Goal: Transaction & Acquisition: Purchase product/service

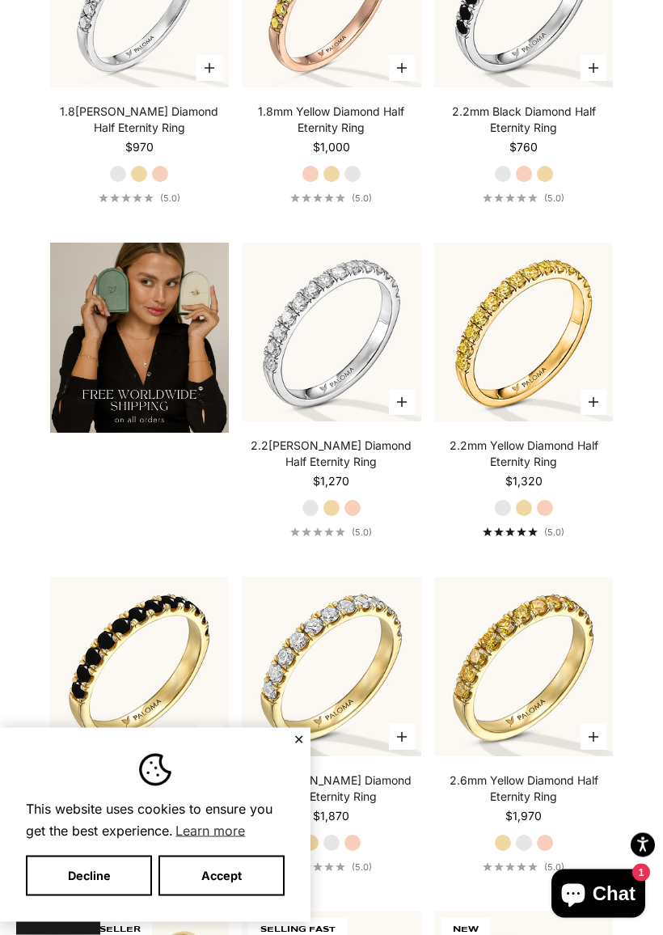
scroll to position [3054, 0]
click at [251, 823] on button "Accept" at bounding box center [221, 875] width 126 height 40
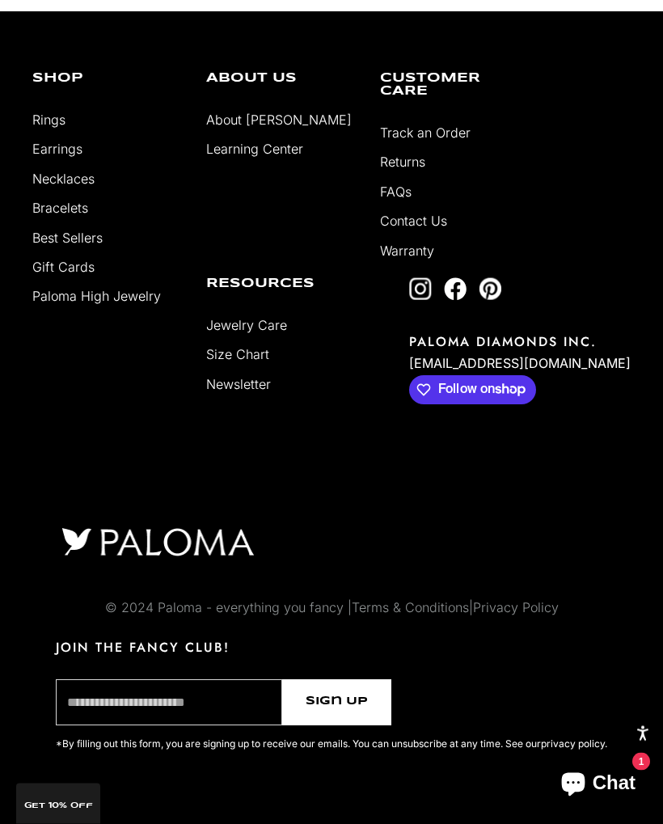
scroll to position [6632, 0]
click at [272, 117] on link "About [PERSON_NAME]" at bounding box center [279, 120] width 146 height 16
click at [64, 154] on link "Earrings" at bounding box center [57, 149] width 50 height 16
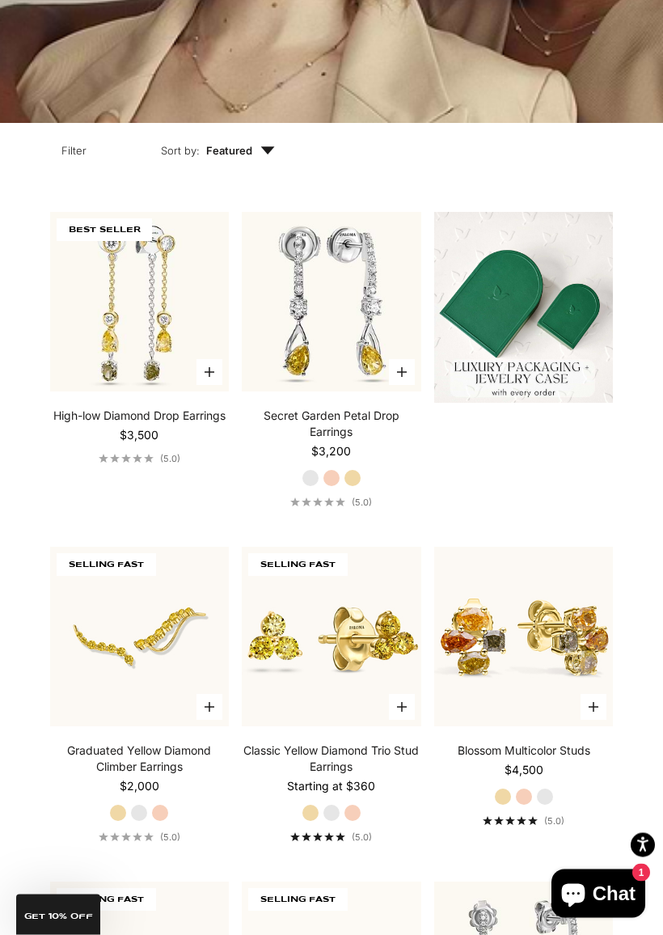
scroll to position [461, 0]
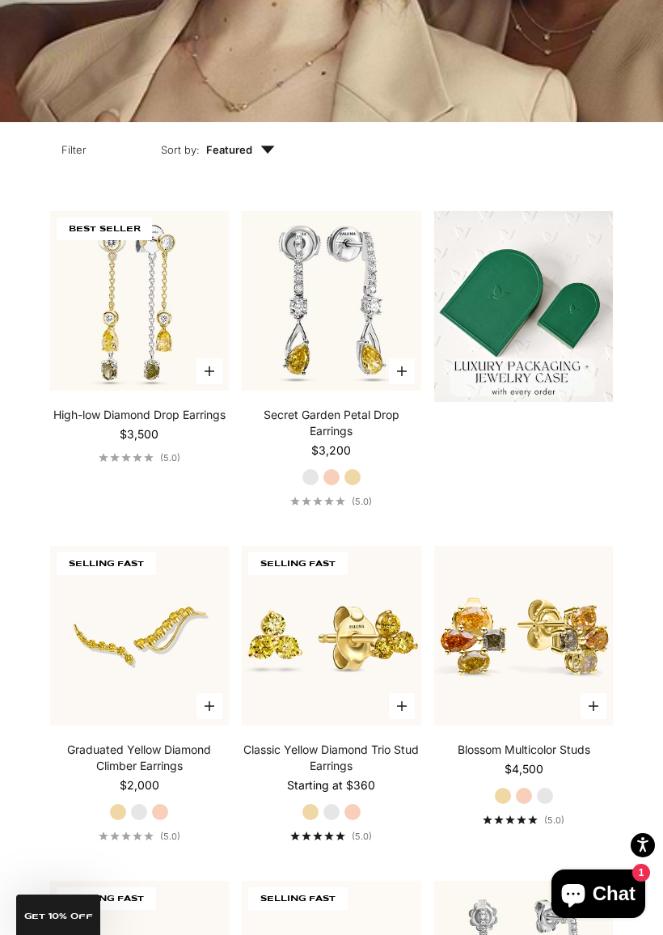
click at [164, 419] on link "High-low Diamond Drop Earrings" at bounding box center [139, 415] width 172 height 16
